Goal: Use online tool/utility: Utilize a website feature to perform a specific function

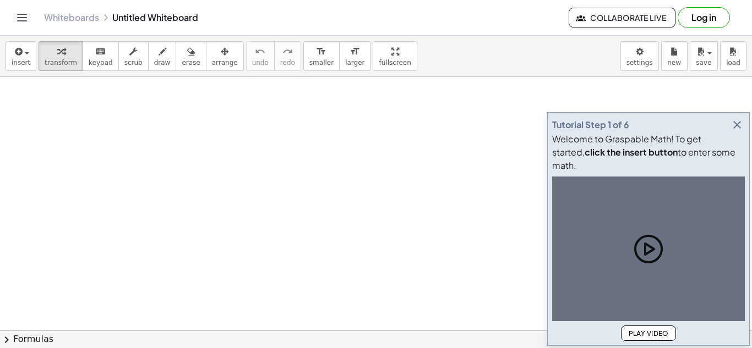
scroll to position [22, 0]
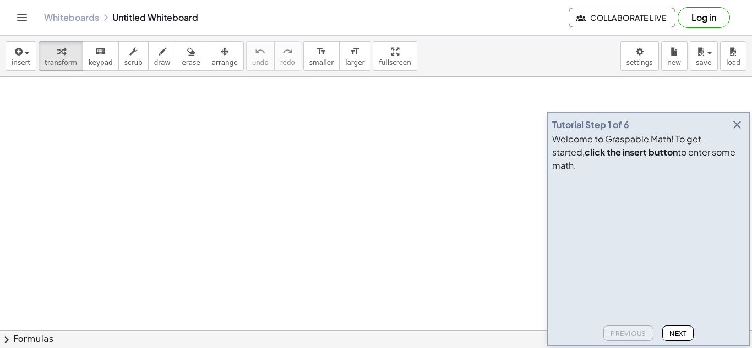
drag, startPoint x: 231, startPoint y: 165, endPoint x: 284, endPoint y: 189, distance: 57.9
click at [284, 189] on div at bounding box center [376, 344] width 752 height 579
click at [154, 59] on span "draw" at bounding box center [162, 63] width 17 height 8
drag, startPoint x: 152, startPoint y: 140, endPoint x: 162, endPoint y: 112, distance: 29.8
click at [162, 112] on div at bounding box center [376, 344] width 752 height 579
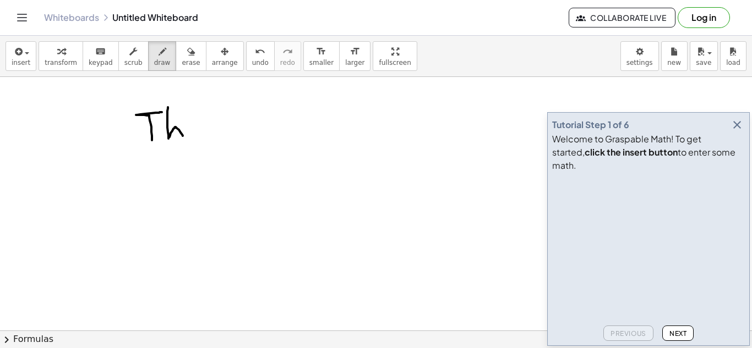
drag, startPoint x: 168, startPoint y: 107, endPoint x: 184, endPoint y: 137, distance: 33.3
click at [183, 138] on div at bounding box center [376, 344] width 752 height 579
drag, startPoint x: 189, startPoint y: 130, endPoint x: 191, endPoint y: 139, distance: 8.5
click at [191, 139] on div at bounding box center [376, 344] width 752 height 579
click at [187, 114] on div at bounding box center [376, 344] width 752 height 579
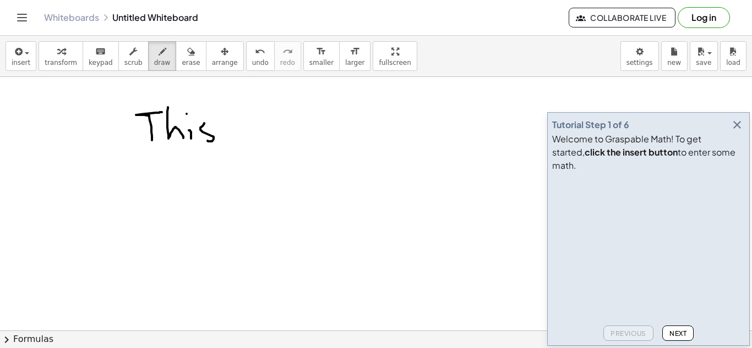
drag, startPoint x: 204, startPoint y: 123, endPoint x: 206, endPoint y: 138, distance: 15.0
click at [206, 139] on div at bounding box center [376, 344] width 752 height 579
drag, startPoint x: 232, startPoint y: 129, endPoint x: 233, endPoint y: 138, distance: 8.9
click at [233, 138] on div at bounding box center [376, 344] width 752 height 579
click at [231, 120] on div at bounding box center [376, 344] width 752 height 579
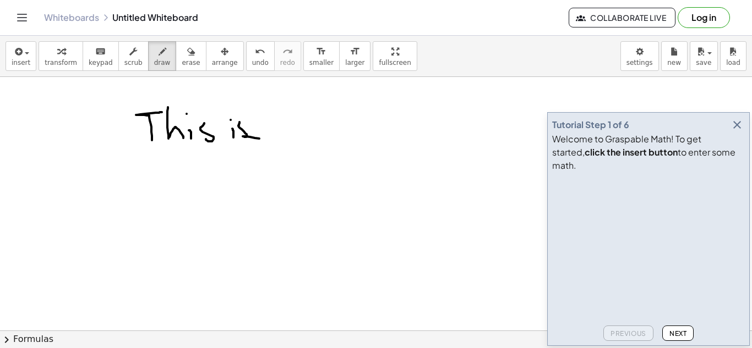
drag, startPoint x: 239, startPoint y: 122, endPoint x: 270, endPoint y: 133, distance: 32.7
click at [269, 135] on div at bounding box center [376, 344] width 752 height 579
drag, startPoint x: 297, startPoint y: 126, endPoint x: 315, endPoint y: 133, distance: 19.3
click at [313, 133] on div at bounding box center [376, 344] width 752 height 579
drag, startPoint x: 340, startPoint y: 112, endPoint x: 340, endPoint y: 143, distance: 30.8
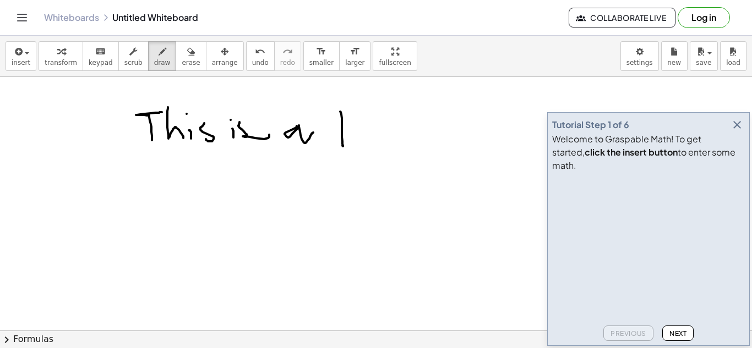
click at [342, 145] on div at bounding box center [376, 344] width 752 height 579
drag, startPoint x: 331, startPoint y: 128, endPoint x: 356, endPoint y: 129, distance: 24.8
click at [356, 126] on div at bounding box center [376, 344] width 752 height 579
drag, startPoint x: 355, startPoint y: 137, endPoint x: 377, endPoint y: 138, distance: 21.5
click at [372, 140] on div at bounding box center [376, 344] width 752 height 579
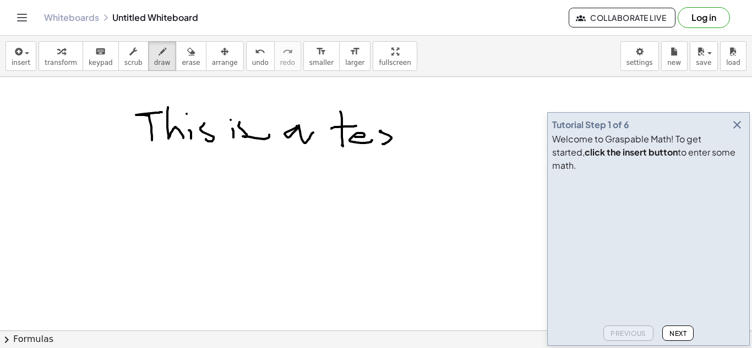
drag, startPoint x: 380, startPoint y: 132, endPoint x: 384, endPoint y: 144, distance: 12.2
click at [383, 144] on div at bounding box center [376, 344] width 752 height 579
drag, startPoint x: 402, startPoint y: 141, endPoint x: 406, endPoint y: 108, distance: 33.7
click at [411, 104] on div at bounding box center [376, 344] width 752 height 579
drag, startPoint x: 400, startPoint y: 111, endPoint x: 424, endPoint y: 111, distance: 24.2
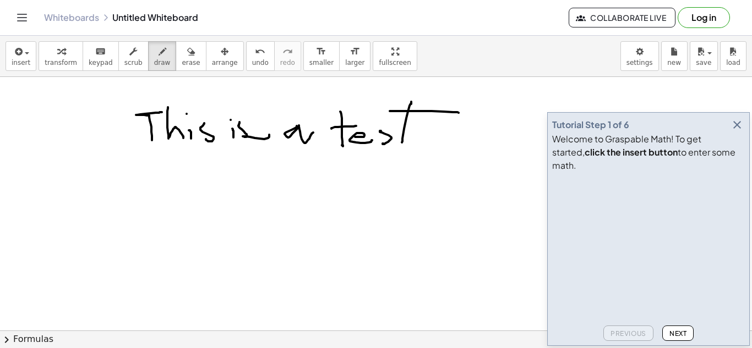
click at [455, 113] on div at bounding box center [376, 344] width 752 height 579
